Goal: Book appointment/travel/reservation

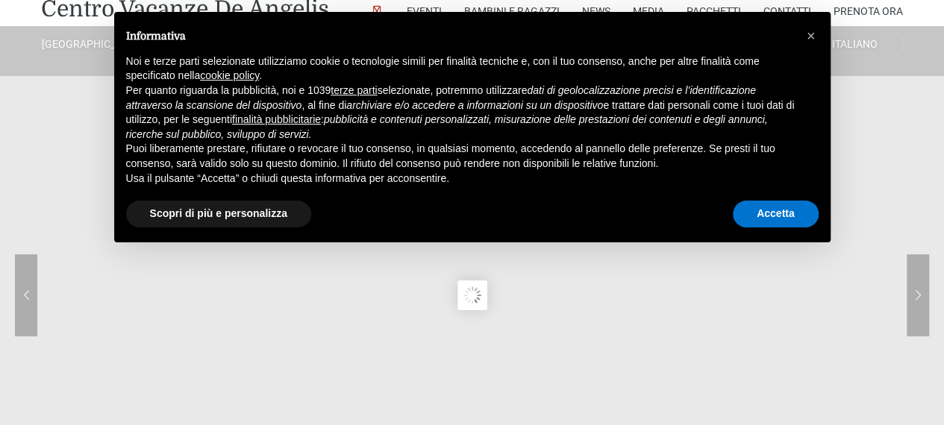
scroll to position [75, 0]
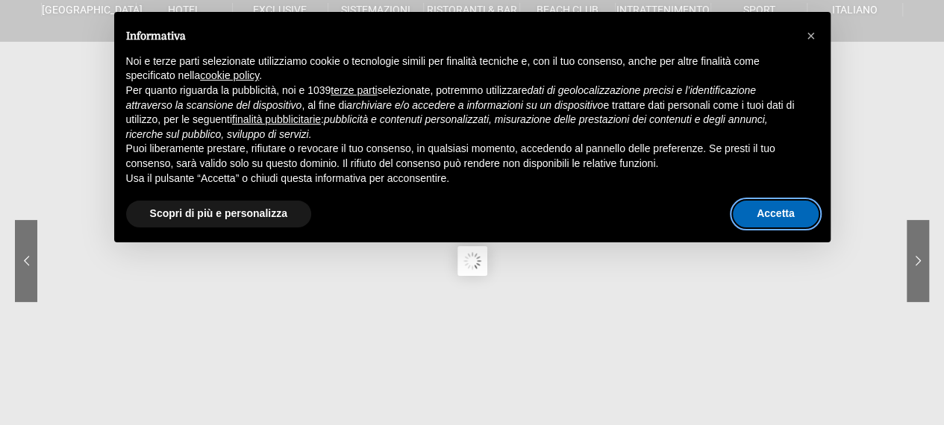
click at [774, 212] on button "Accetta" at bounding box center [776, 214] width 86 height 27
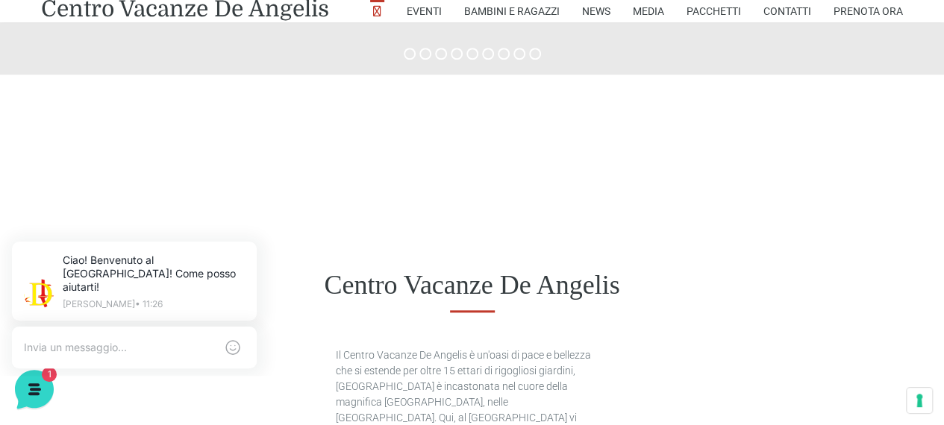
scroll to position [671, 0]
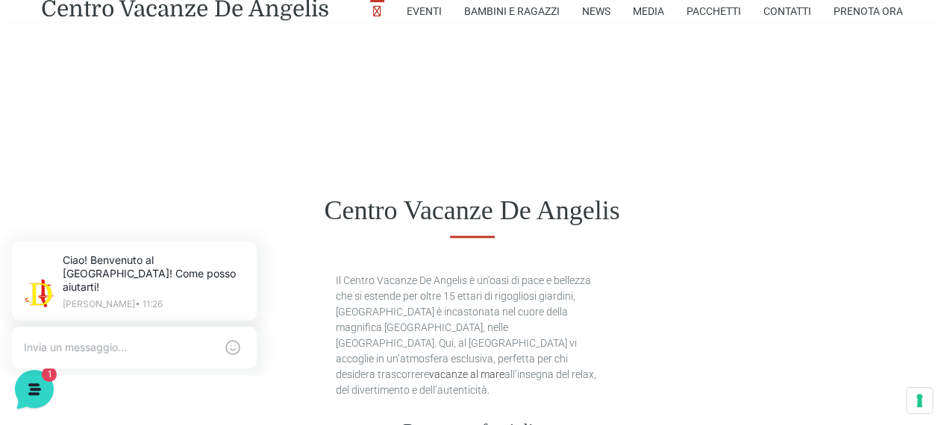
click at [252, 247] on icon at bounding box center [254, 245] width 12 height 12
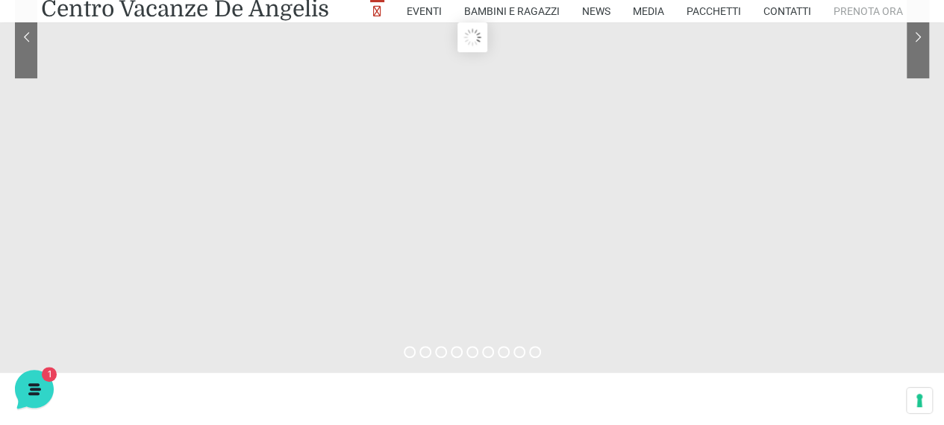
click at [874, 0] on link "Prenota Ora" at bounding box center [867, 11] width 69 height 22
